Goal: Transaction & Acquisition: Subscribe to service/newsletter

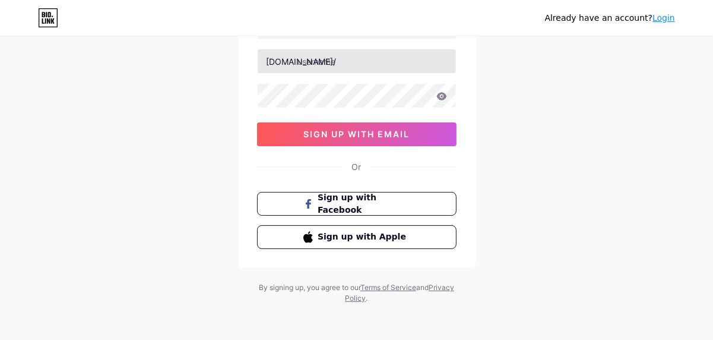
scroll to position [112, 0]
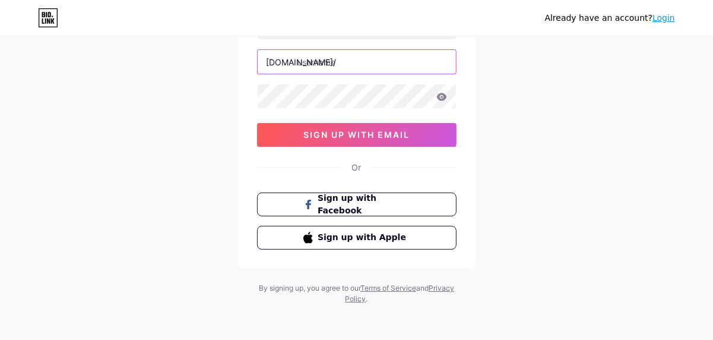
click at [299, 61] on input "text" at bounding box center [357, 62] width 198 height 24
type input "nullbrawl"
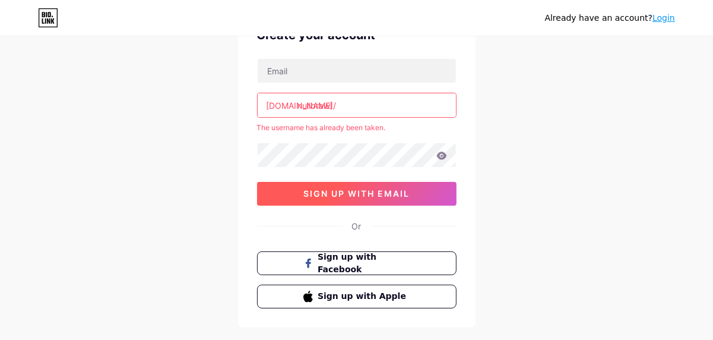
scroll to position [65, 0]
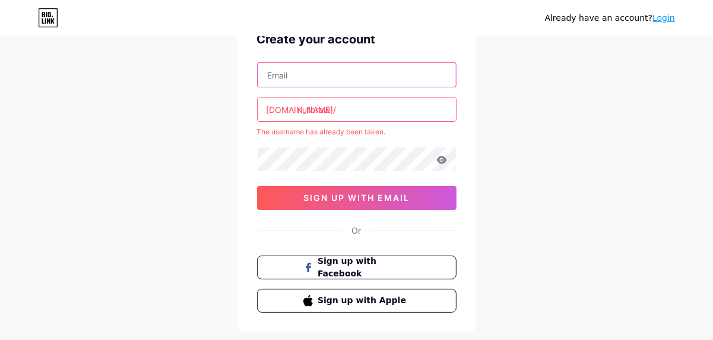
click at [307, 78] on input "text" at bounding box center [357, 75] width 198 height 24
type input "[EMAIL_ADDRESS][DOMAIN_NAME]"
click at [334, 111] on input "nullbrawl" at bounding box center [357, 109] width 198 height 24
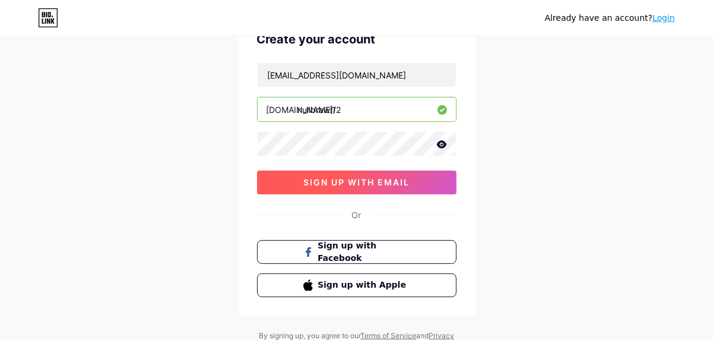
type input "nullbrawl12"
click at [337, 182] on span "sign up with email" at bounding box center [357, 182] width 106 height 10
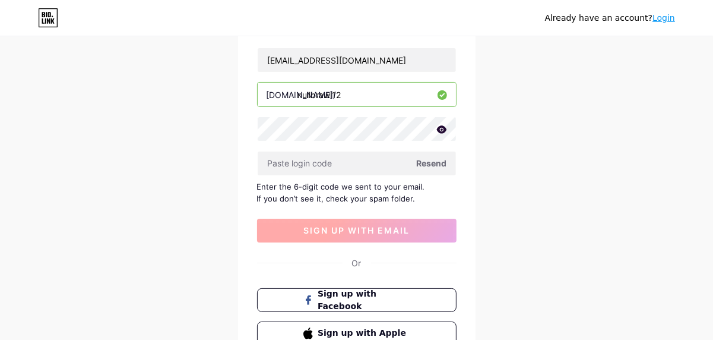
scroll to position [88, 0]
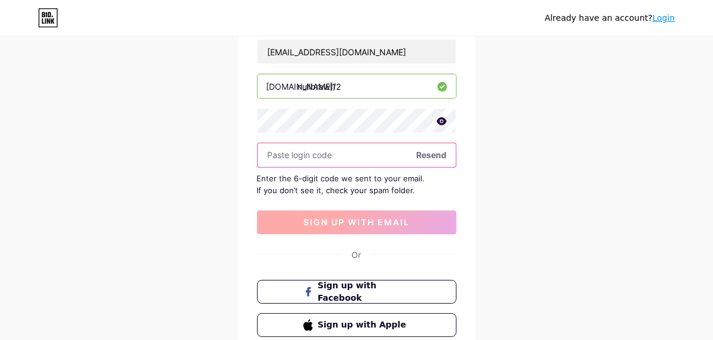
paste input "479908"
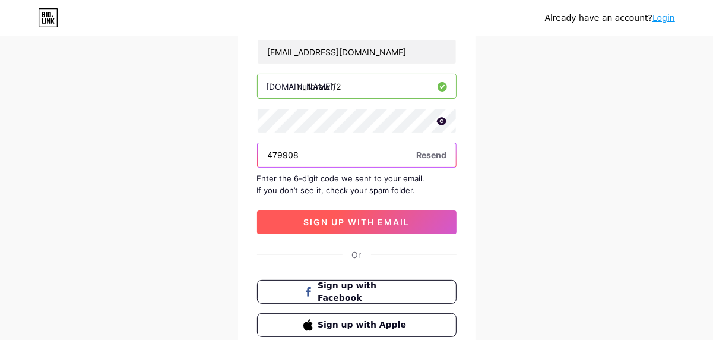
type input "479908"
click at [304, 217] on span "sign up with email" at bounding box center [357, 222] width 106 height 10
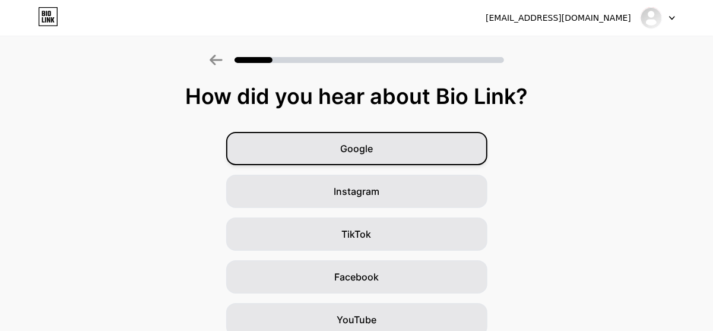
click at [365, 142] on span "Google" at bounding box center [356, 148] width 33 height 14
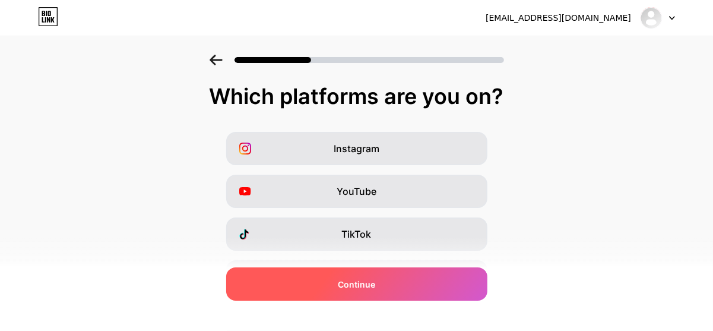
click at [358, 281] on span "Continue" at bounding box center [356, 284] width 37 height 12
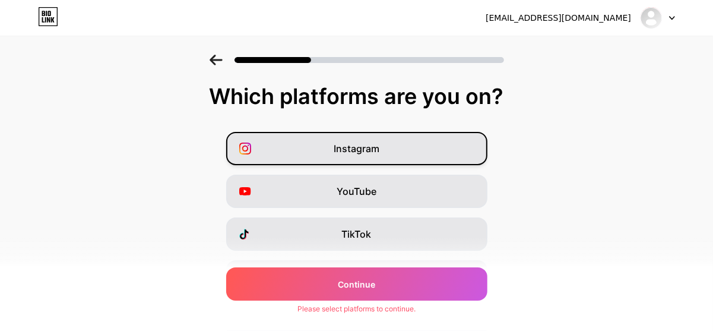
click at [344, 157] on div "Instagram" at bounding box center [356, 148] width 261 height 33
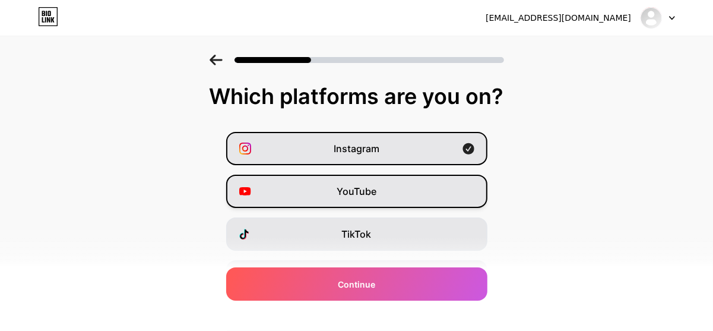
click at [353, 193] on span "YouTube" at bounding box center [357, 191] width 40 height 14
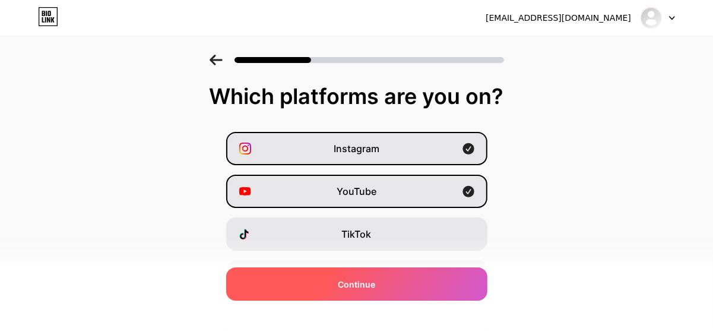
click at [375, 285] on span "Continue" at bounding box center [356, 284] width 37 height 12
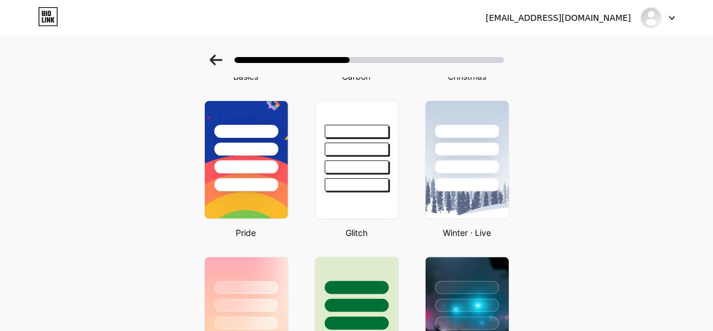
scroll to position [0, 9]
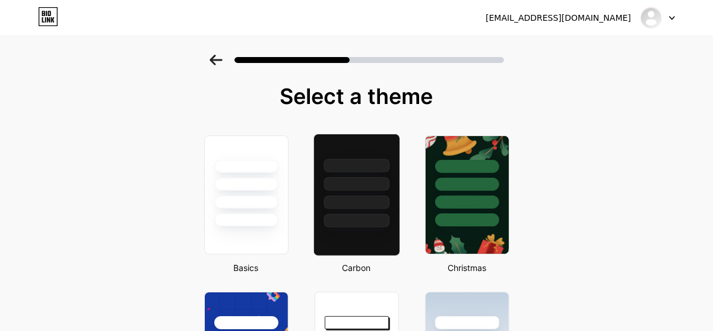
click at [393, 207] on div at bounding box center [357, 180] width 86 height 93
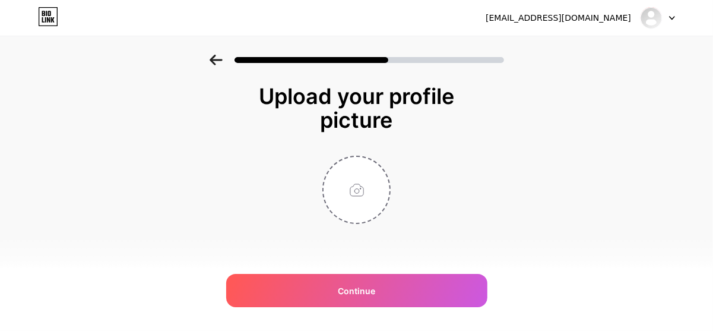
scroll to position [0, 0]
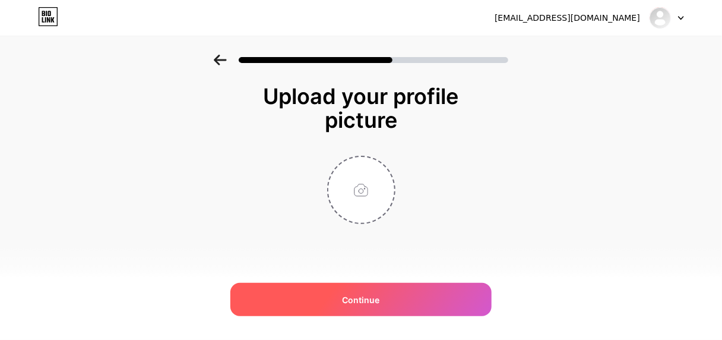
click at [353, 293] on span "Continue" at bounding box center [361, 299] width 37 height 12
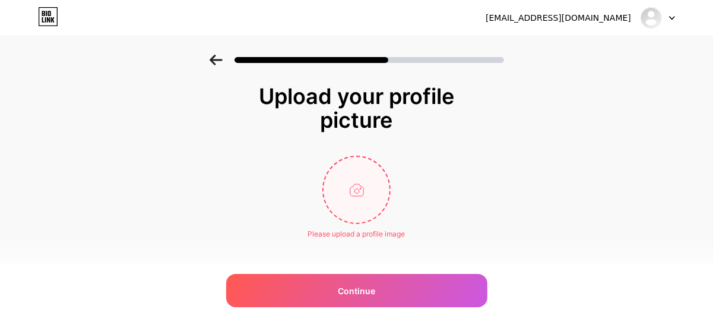
click at [362, 204] on input "file" at bounding box center [357, 190] width 66 height 66
type input "C:\fakepath\null brawl pic.jpeg"
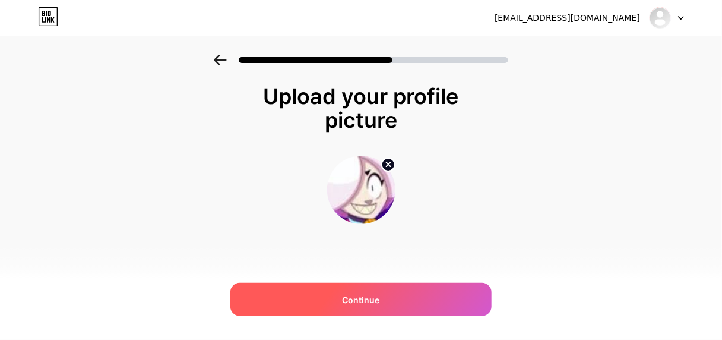
click at [354, 301] on span "Continue" at bounding box center [361, 299] width 37 height 12
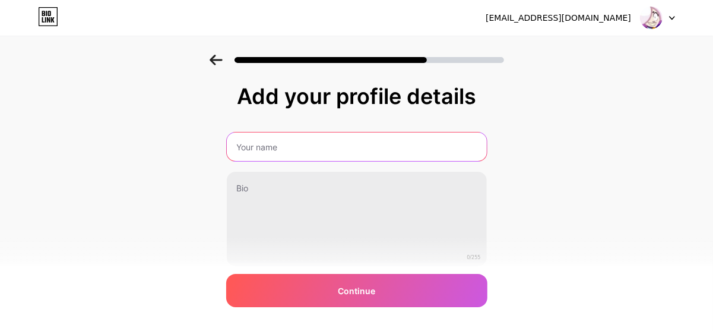
click at [272, 156] on input "text" at bounding box center [357, 146] width 260 height 29
type input "Nulls Brawl"
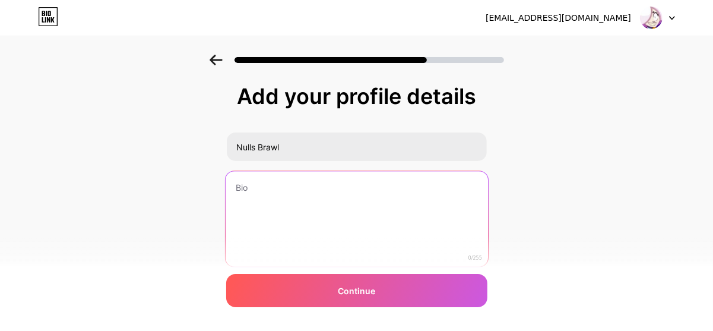
click at [275, 182] on textarea at bounding box center [356, 219] width 263 height 97
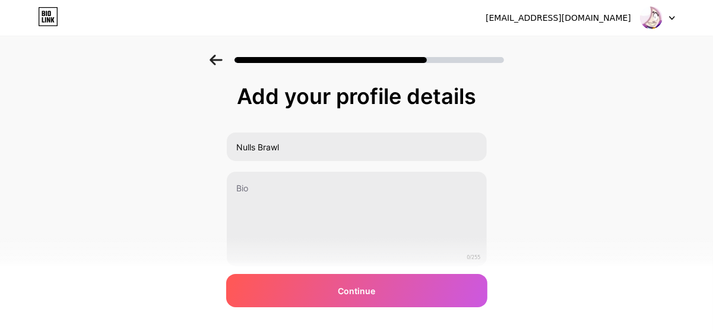
click at [511, 134] on div "Add your profile details Nulls Brawl 0/255 Continue Error" at bounding box center [356, 190] width 713 height 271
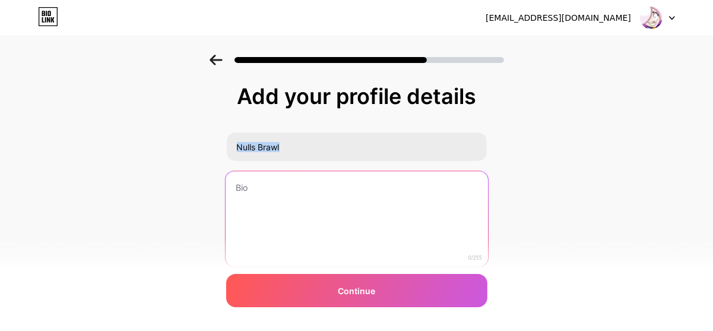
click at [336, 218] on textarea at bounding box center [356, 219] width 263 height 97
click at [278, 200] on textarea at bounding box center [356, 219] width 263 height 97
paste textarea "Downloading the Nulls Brawl APK offers players unlimited gems, unlocked charact…"
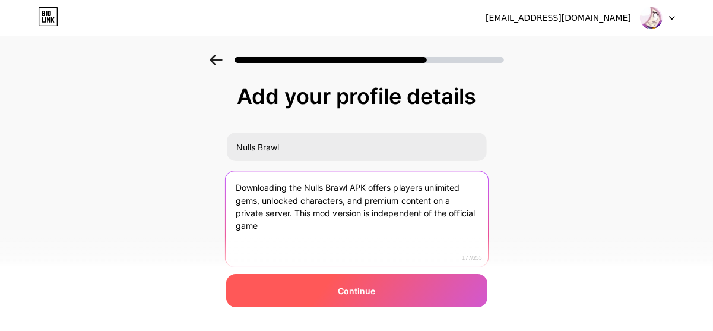
type textarea "Downloading the Nulls Brawl APK offers players unlimited gems, unlocked charact…"
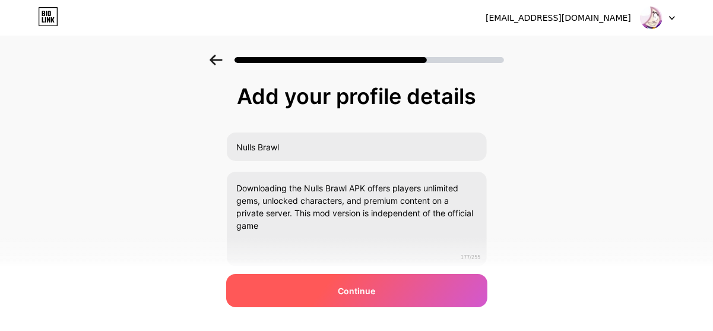
click at [340, 294] on div "Continue" at bounding box center [356, 290] width 261 height 33
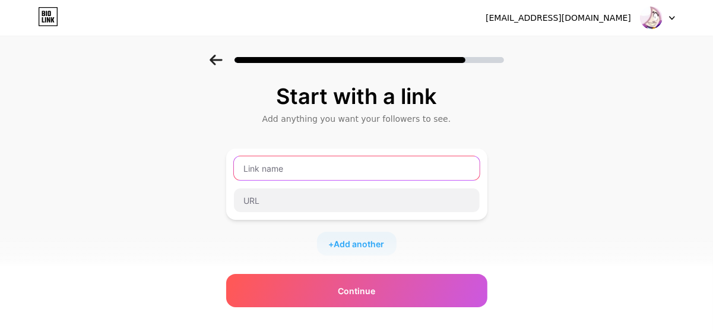
click at [271, 169] on input "text" at bounding box center [357, 168] width 246 height 24
type input "n"
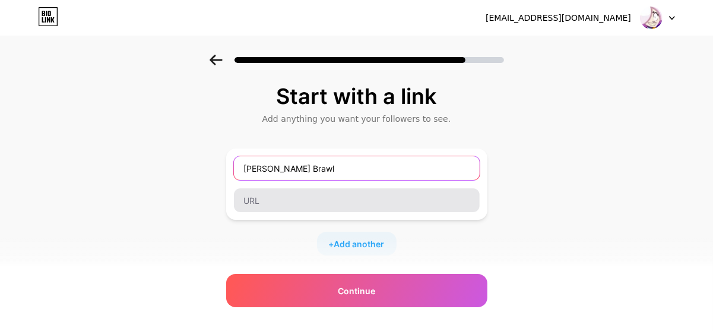
type input "Mull Brawl"
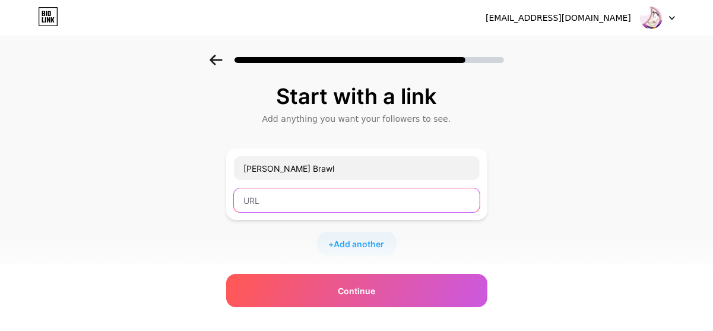
click at [274, 188] on input "text" at bounding box center [357, 200] width 246 height 24
paste input "https://nullsbrawl-apkindir.com.tr/"
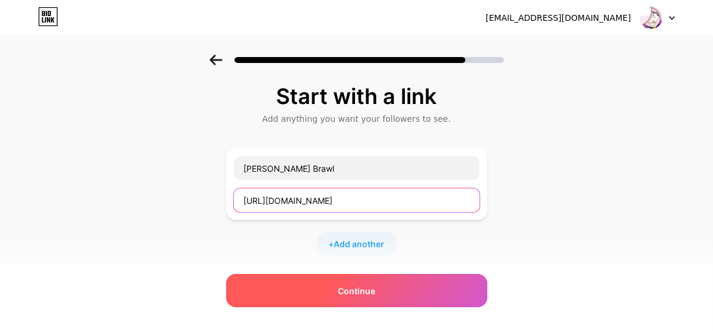
type input "https://nullsbrawl-apkindir.com.tr/"
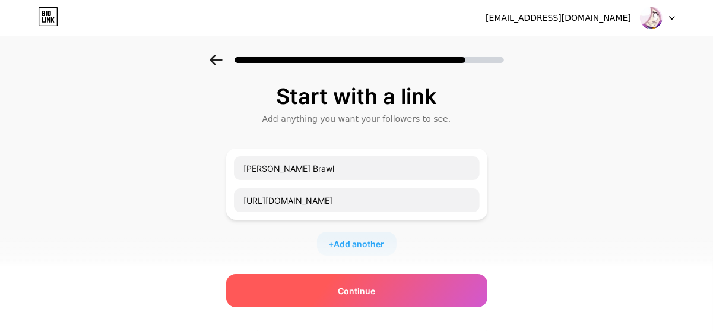
click at [350, 301] on div "Continue" at bounding box center [356, 290] width 261 height 33
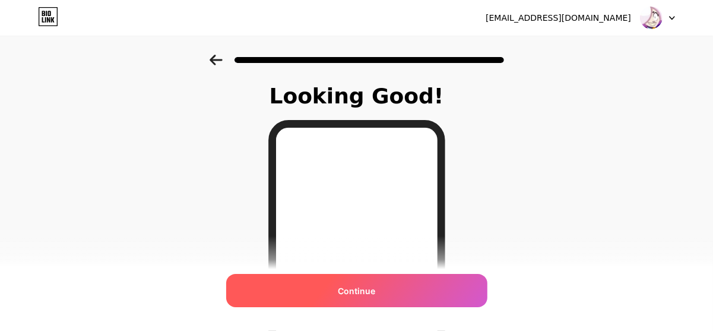
drag, startPoint x: 350, startPoint y: 301, endPoint x: 313, endPoint y: 292, distance: 38.5
click at [313, 292] on div "Continue" at bounding box center [356, 290] width 261 height 33
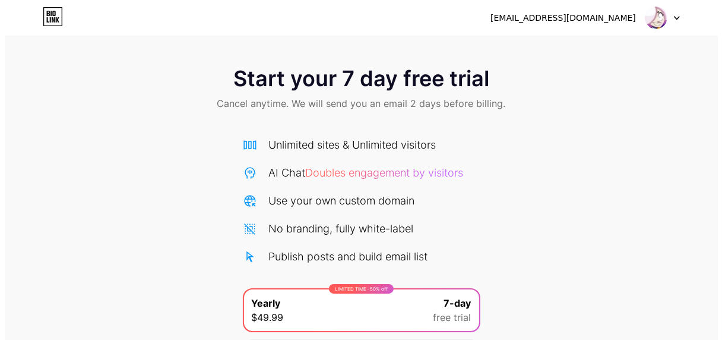
scroll to position [137, 0]
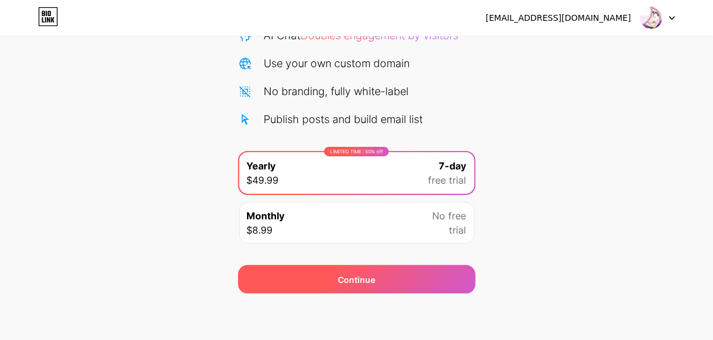
click at [349, 288] on div "Continue" at bounding box center [357, 279] width 238 height 29
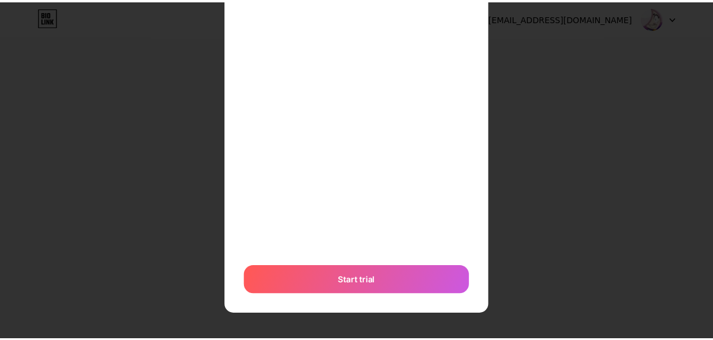
scroll to position [0, 0]
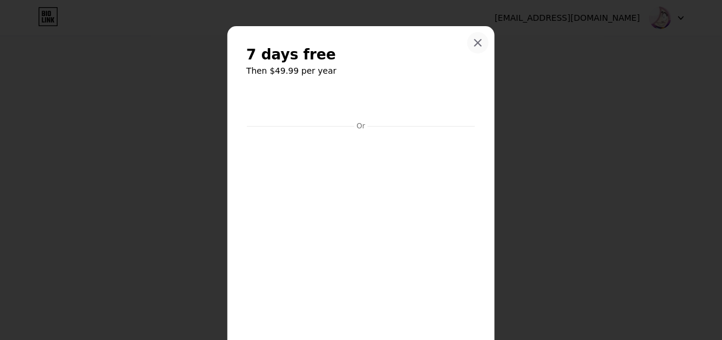
click at [473, 41] on icon at bounding box center [478, 43] width 10 height 10
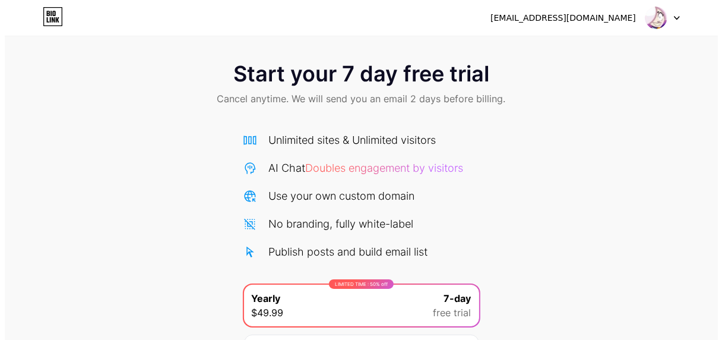
scroll to position [137, 0]
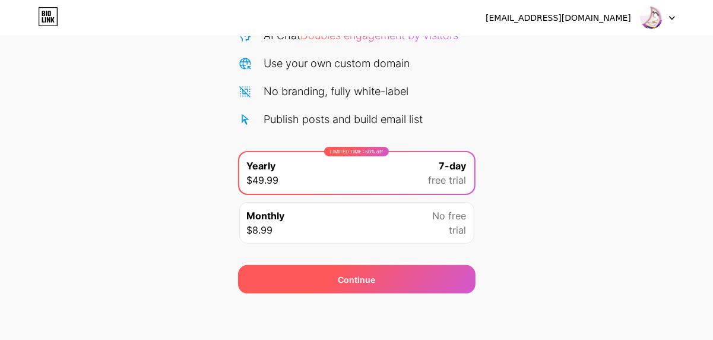
click at [411, 268] on div "Continue" at bounding box center [357, 279] width 238 height 29
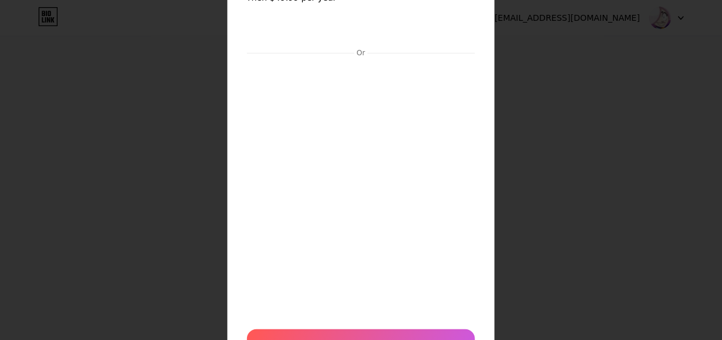
scroll to position [137, 0]
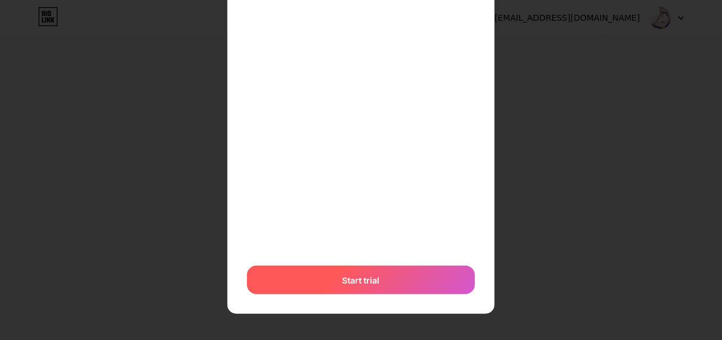
click at [338, 287] on div "Start trial" at bounding box center [361, 280] width 228 height 29
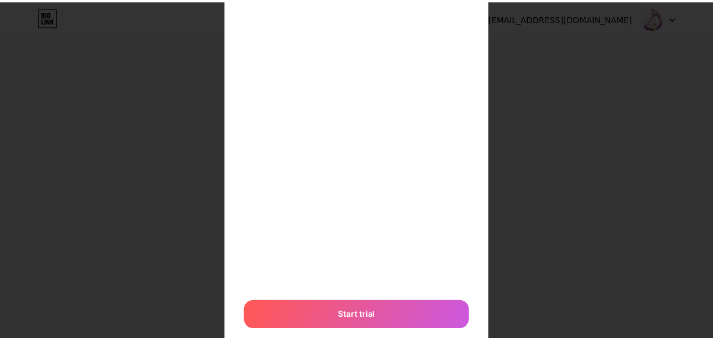
scroll to position [0, 0]
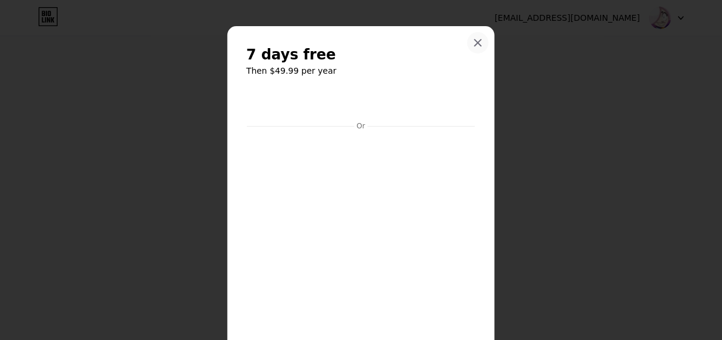
click at [475, 43] on icon at bounding box center [478, 43] width 7 height 7
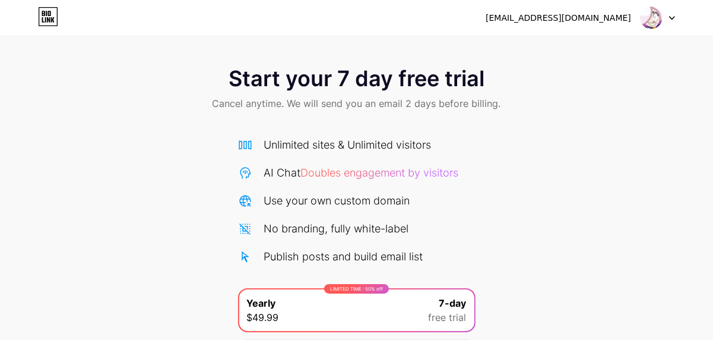
click at [669, 17] on div at bounding box center [658, 17] width 34 height 21
click at [599, 165] on div "Start your 7 day free trial Cancel anytime. We will send you an email 2 days be…" at bounding box center [356, 243] width 713 height 376
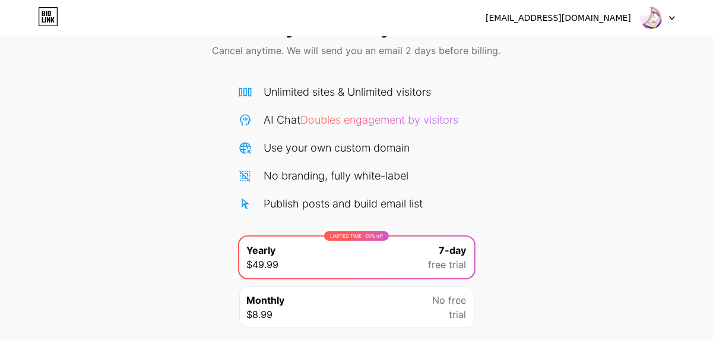
scroll to position [68, 0]
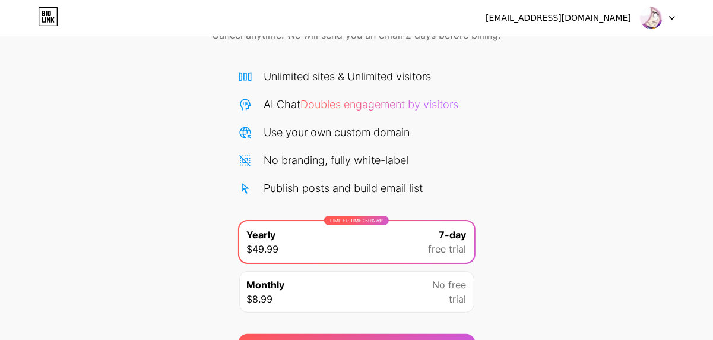
click at [353, 222] on div "LIMITED TIME : 50% off" at bounding box center [356, 221] width 65 height 10
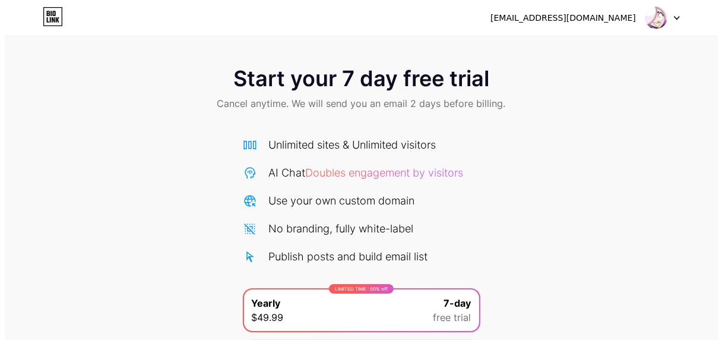
scroll to position [137, 0]
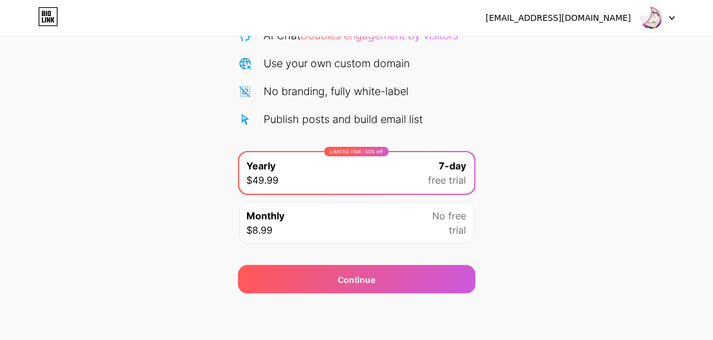
click at [301, 225] on div "Monthly $8.99 No free trial" at bounding box center [356, 223] width 235 height 42
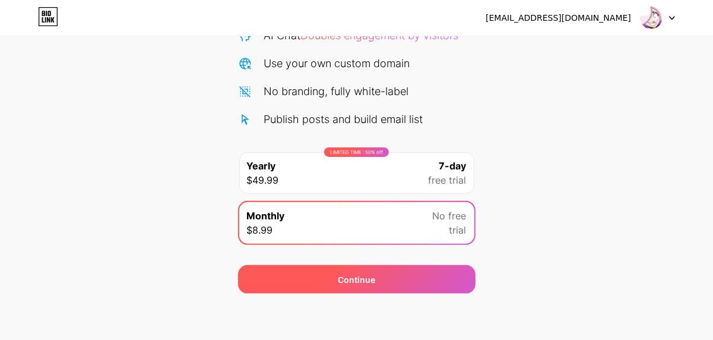
click at [329, 276] on div "Continue" at bounding box center [357, 279] width 238 height 29
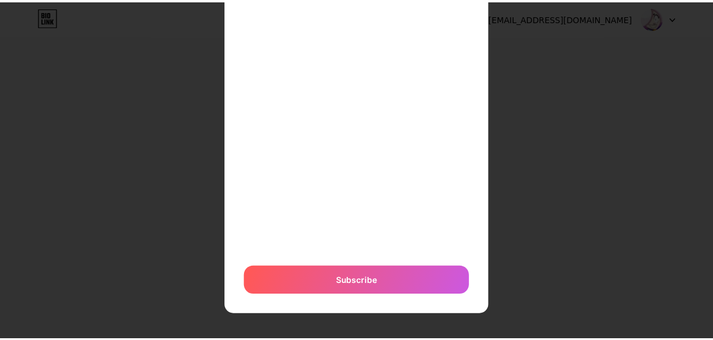
scroll to position [0, 0]
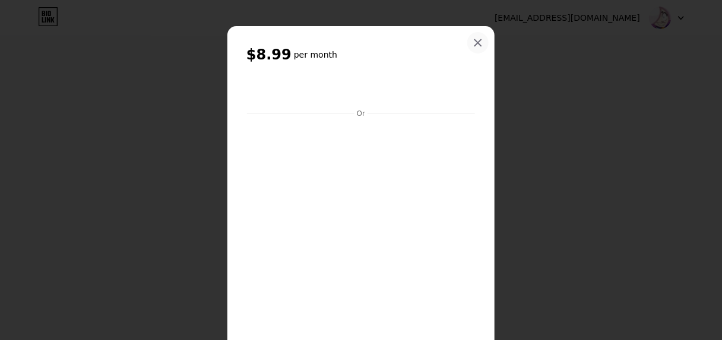
click at [469, 40] on div at bounding box center [478, 42] width 21 height 21
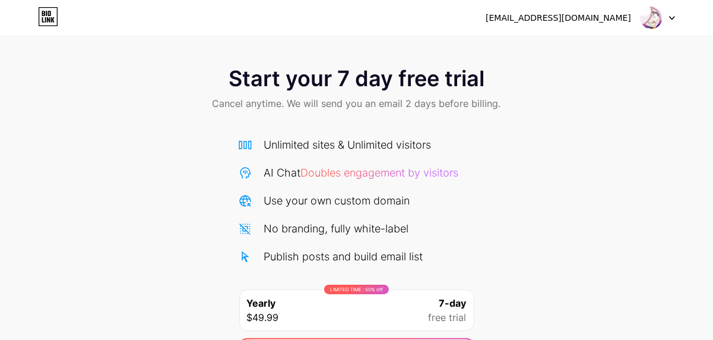
click at [48, 15] on icon at bounding box center [49, 13] width 3 height 5
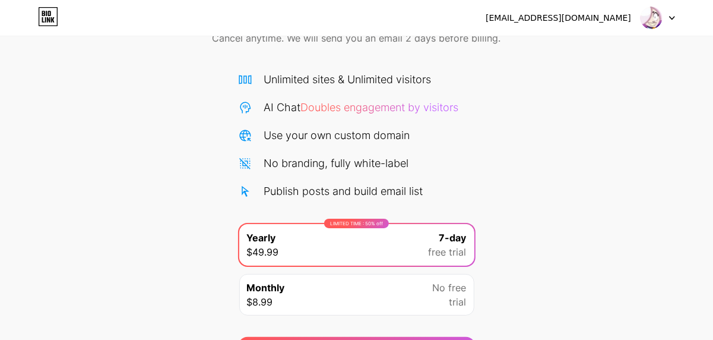
scroll to position [65, 0]
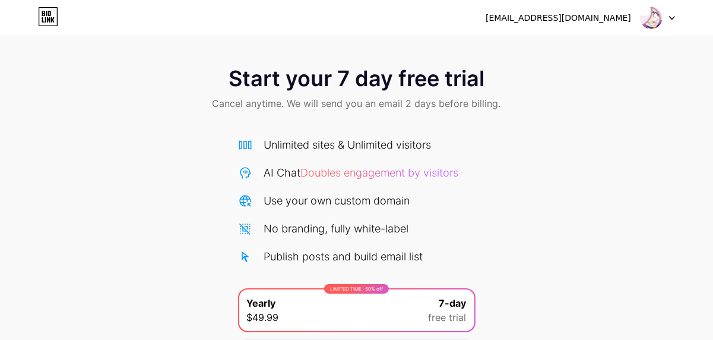
click at [645, 29] on div "[EMAIL_ADDRESS][DOMAIN_NAME] Logout" at bounding box center [356, 18] width 713 height 36
click at [665, 18] on div at bounding box center [658, 17] width 34 height 21
click at [561, 179] on div "Start your 7 day free trial Cancel anytime. We will send you an email 2 days be…" at bounding box center [356, 243] width 713 height 376
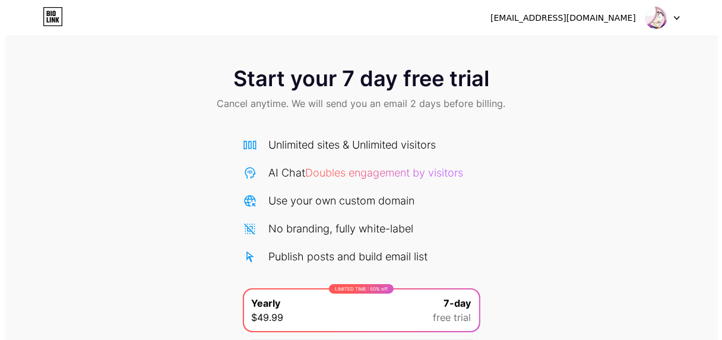
scroll to position [137, 0]
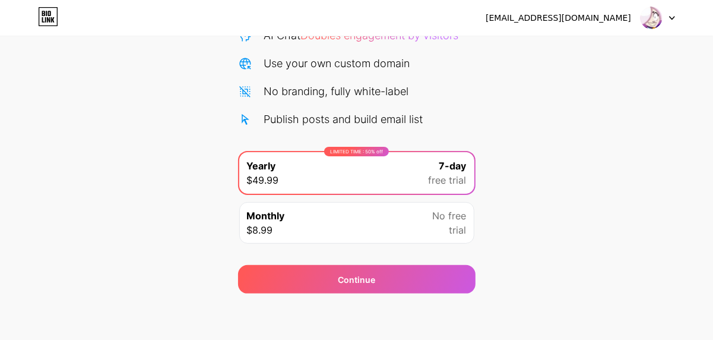
click at [654, 21] on img at bounding box center [651, 18] width 23 height 23
click at [312, 219] on div "Monthly $8.99 No free trial" at bounding box center [356, 223] width 235 height 42
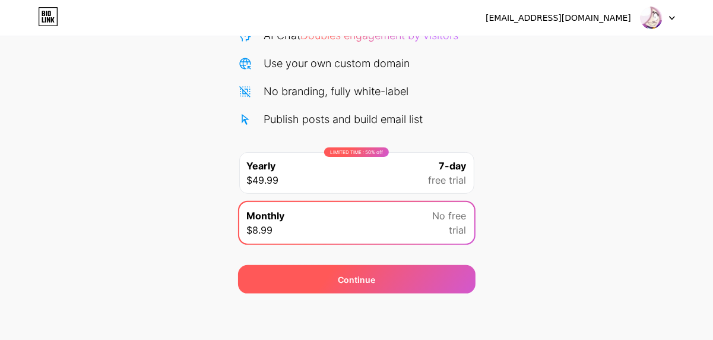
click at [330, 274] on div "Continue" at bounding box center [357, 279] width 238 height 29
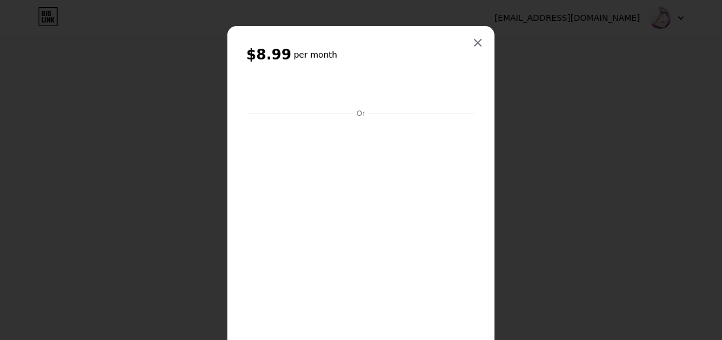
scroll to position [124, 0]
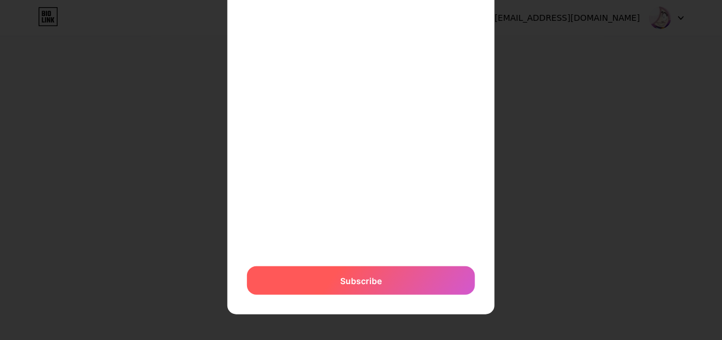
click at [354, 279] on span "Subscribe" at bounding box center [361, 280] width 42 height 12
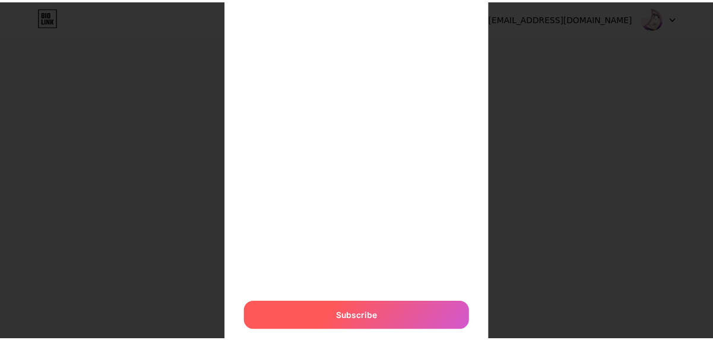
scroll to position [0, 0]
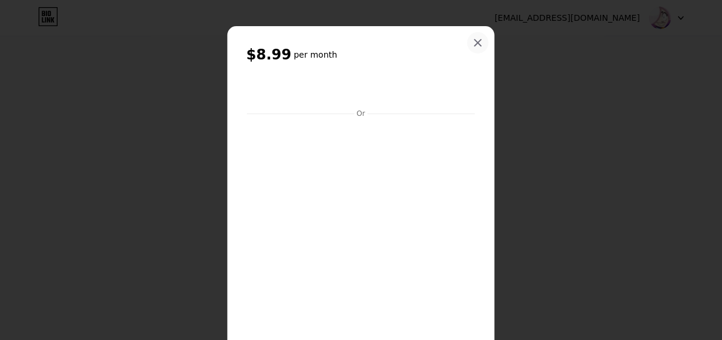
click at [473, 45] on icon at bounding box center [478, 43] width 10 height 10
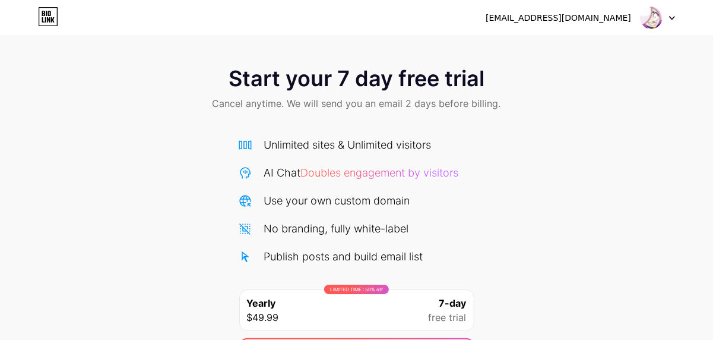
scroll to position [2, 0]
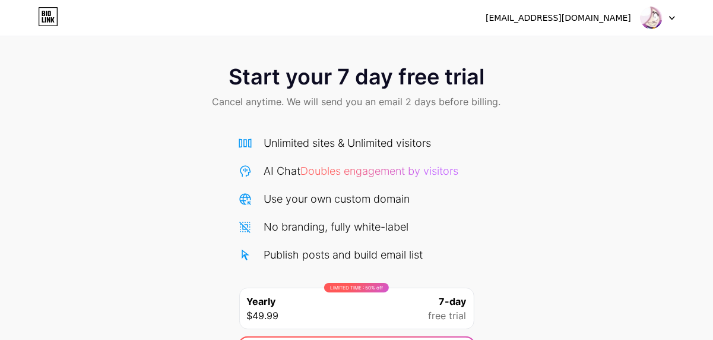
click at [307, 149] on div "Unlimited sites & Unlimited visitors" at bounding box center [348, 143] width 168 height 16
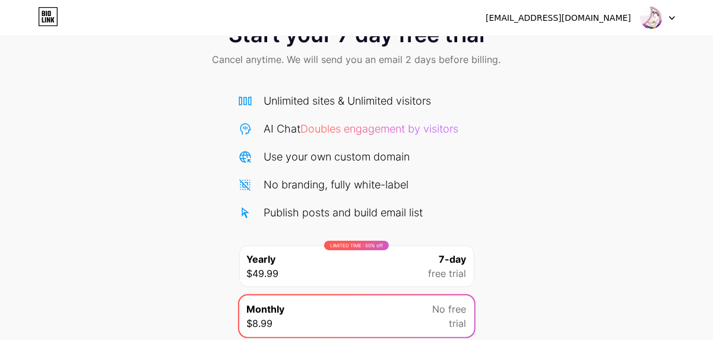
scroll to position [27, 0]
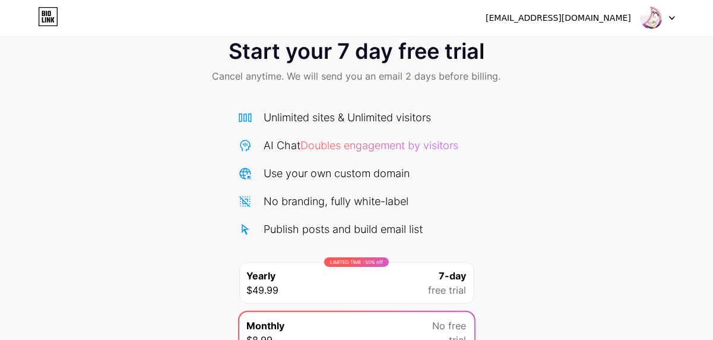
click at [315, 173] on div "Use your own custom domain" at bounding box center [337, 173] width 146 height 16
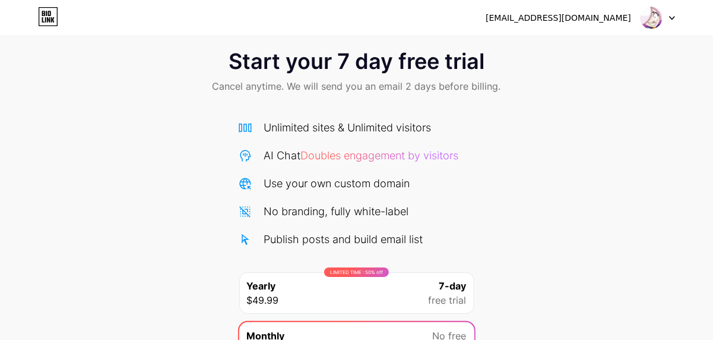
scroll to position [0, 0]
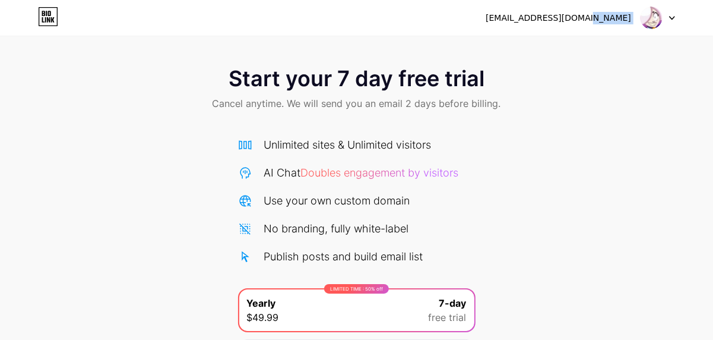
drag, startPoint x: 614, startPoint y: 14, endPoint x: 655, endPoint y: 18, distance: 41.1
click at [655, 18] on div "[EMAIL_ADDRESS][DOMAIN_NAME]" at bounding box center [581, 17] width 190 height 21
click at [655, 18] on img at bounding box center [651, 18] width 23 height 23
click at [629, 150] on div "Start your 7 day free trial Cancel anytime. We will send you an email 2 days be…" at bounding box center [356, 243] width 713 height 376
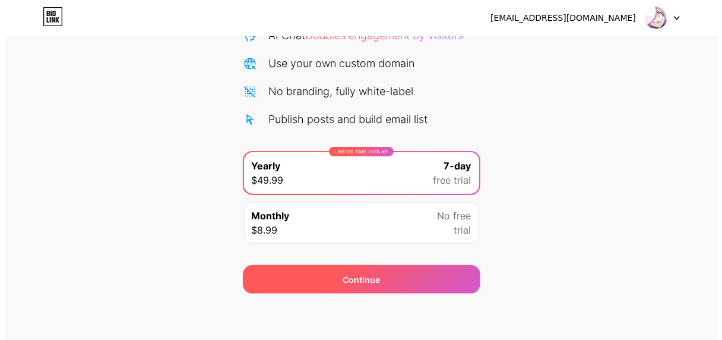
scroll to position [136, 0]
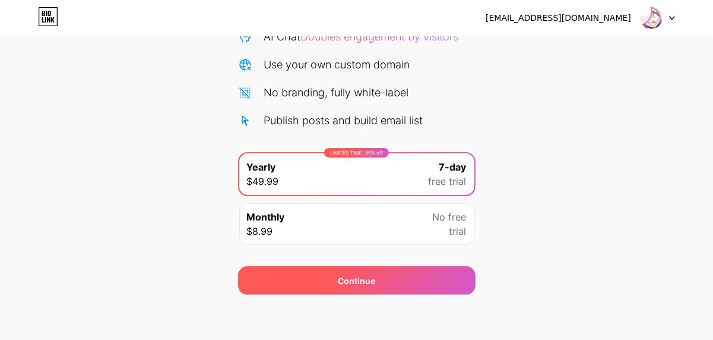
click at [320, 279] on div "Continue" at bounding box center [357, 280] width 238 height 29
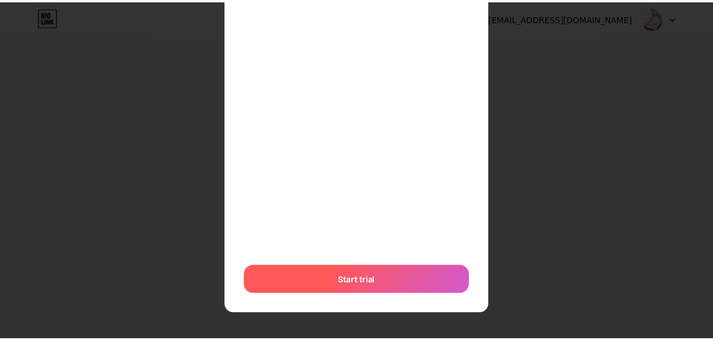
scroll to position [137, 0]
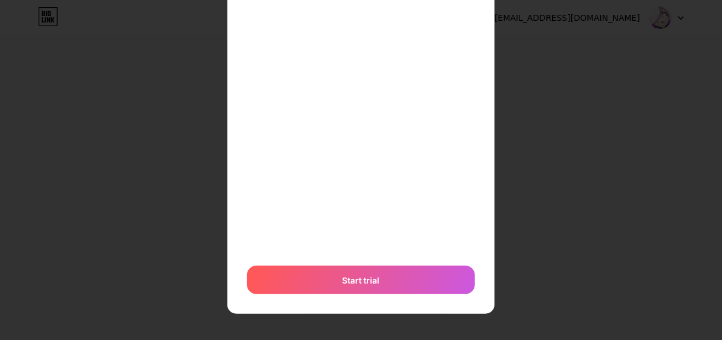
click at [209, 157] on div at bounding box center [361, 33] width 722 height 340
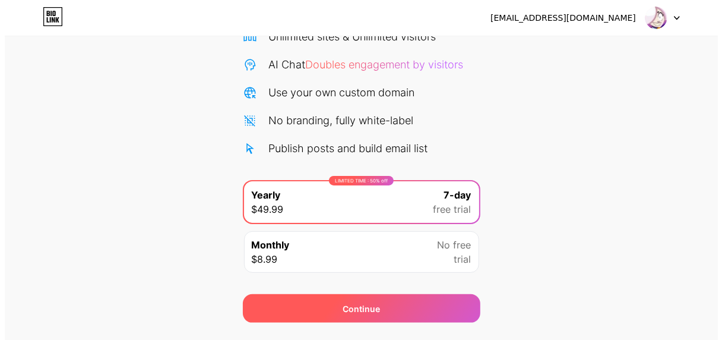
scroll to position [137, 0]
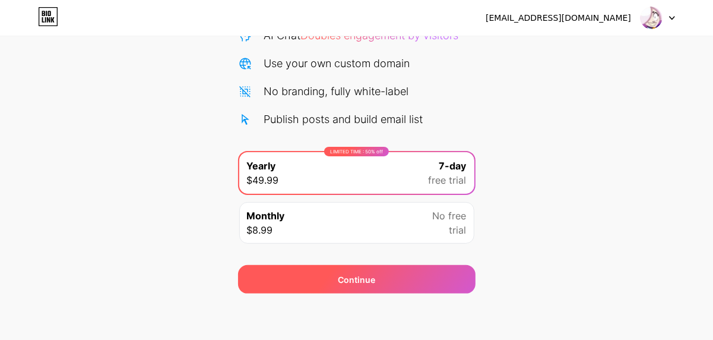
click at [302, 283] on div "Continue" at bounding box center [357, 279] width 238 height 29
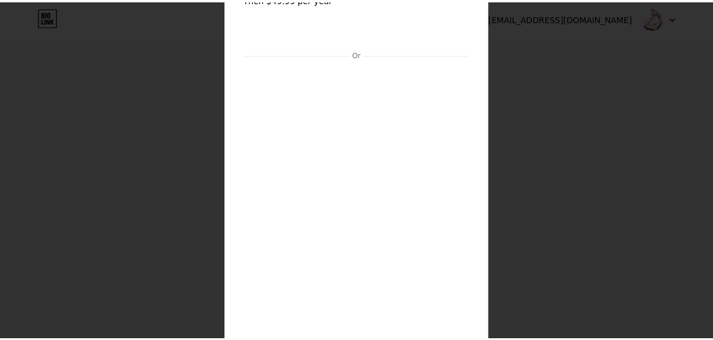
scroll to position [0, 0]
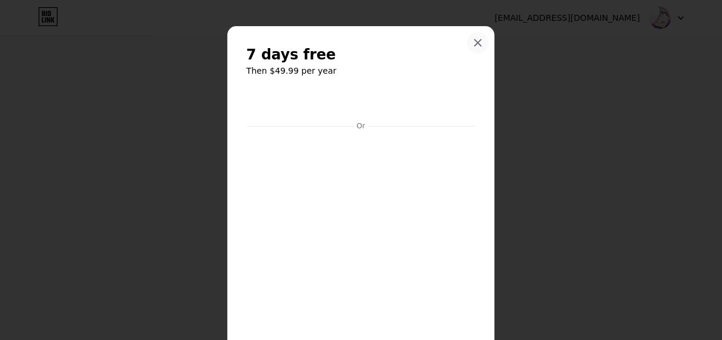
click at [473, 38] on icon at bounding box center [478, 43] width 10 height 10
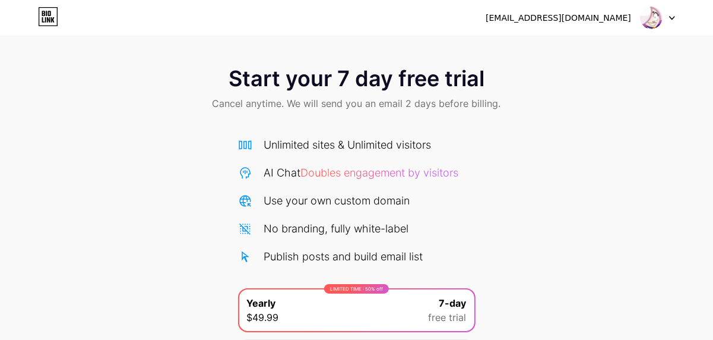
scroll to position [137, 0]
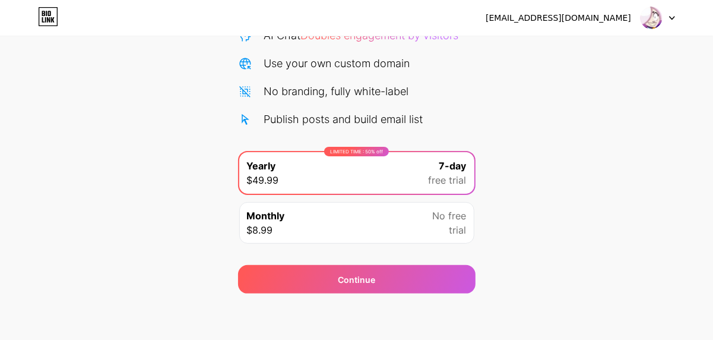
click at [441, 223] on div "No free trial" at bounding box center [450, 223] width 34 height 29
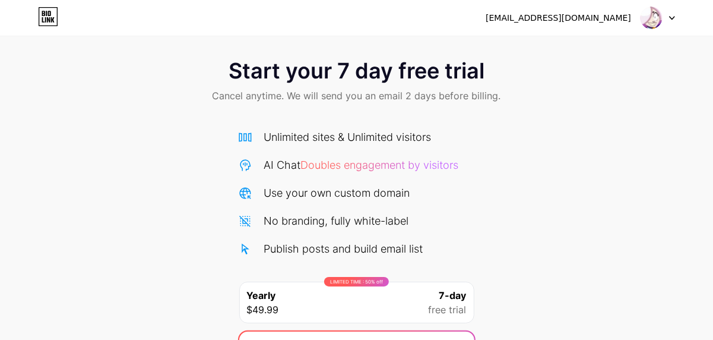
scroll to position [6, 0]
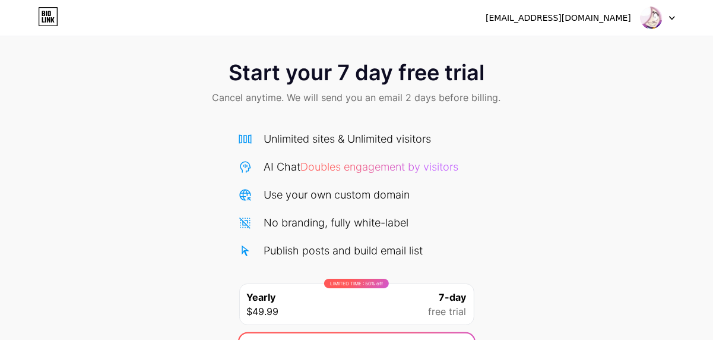
click at [664, 27] on div at bounding box center [658, 17] width 34 height 21
click at [468, 166] on div "AI Chat Doubles engagement by visitors" at bounding box center [357, 167] width 238 height 16
click at [49, 15] on icon at bounding box center [49, 13] width 3 height 5
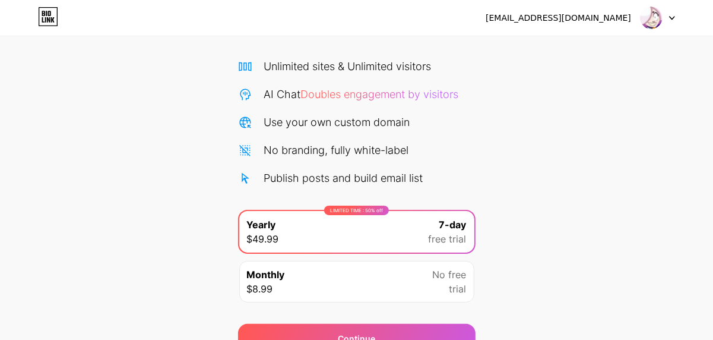
scroll to position [136, 0]
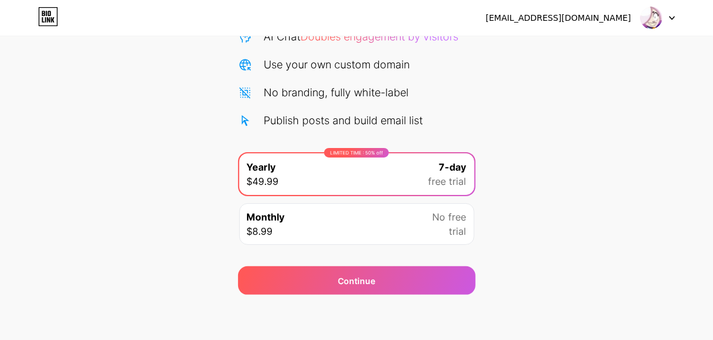
click at [384, 208] on div "Monthly $8.99 No free trial" at bounding box center [356, 224] width 235 height 42
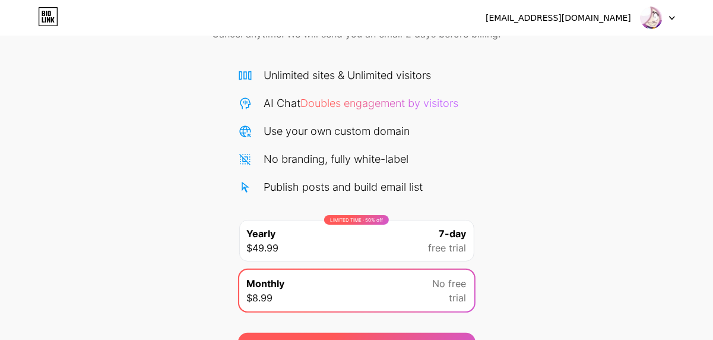
scroll to position [0, 0]
